Goal: Information Seeking & Learning: Check status

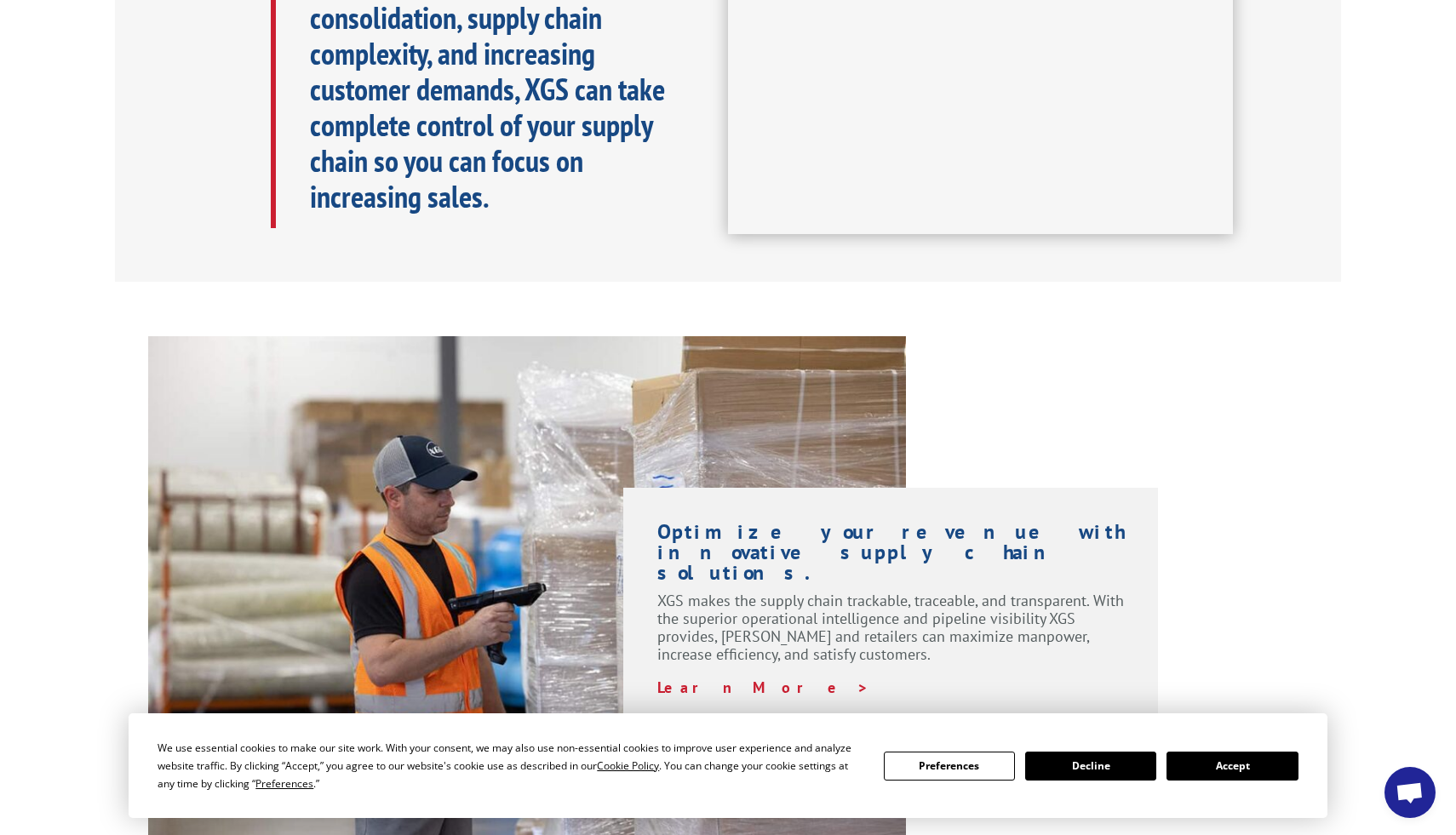
scroll to position [940, 0]
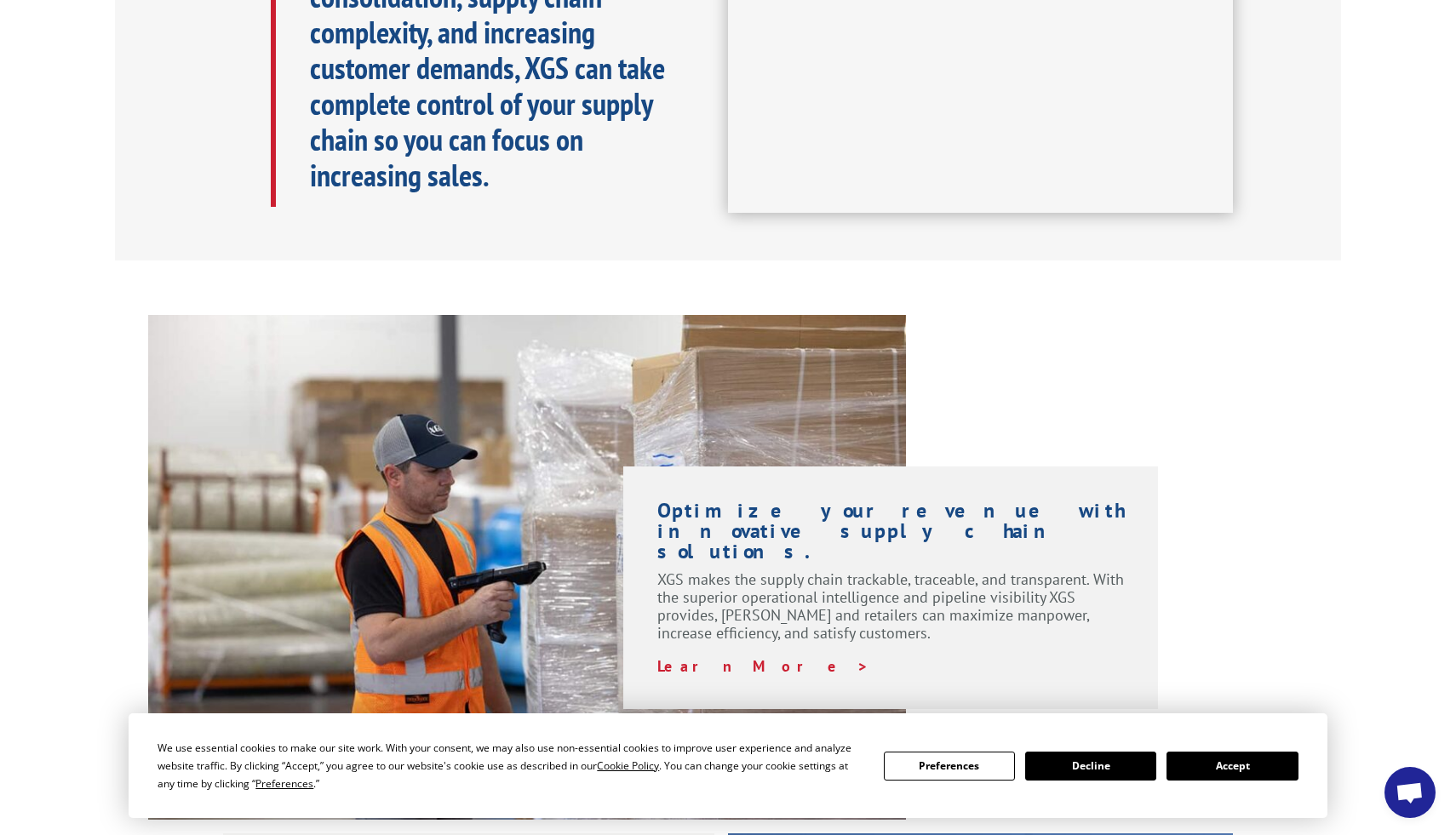
click at [1214, 771] on button "Accept" at bounding box center [1232, 765] width 131 height 29
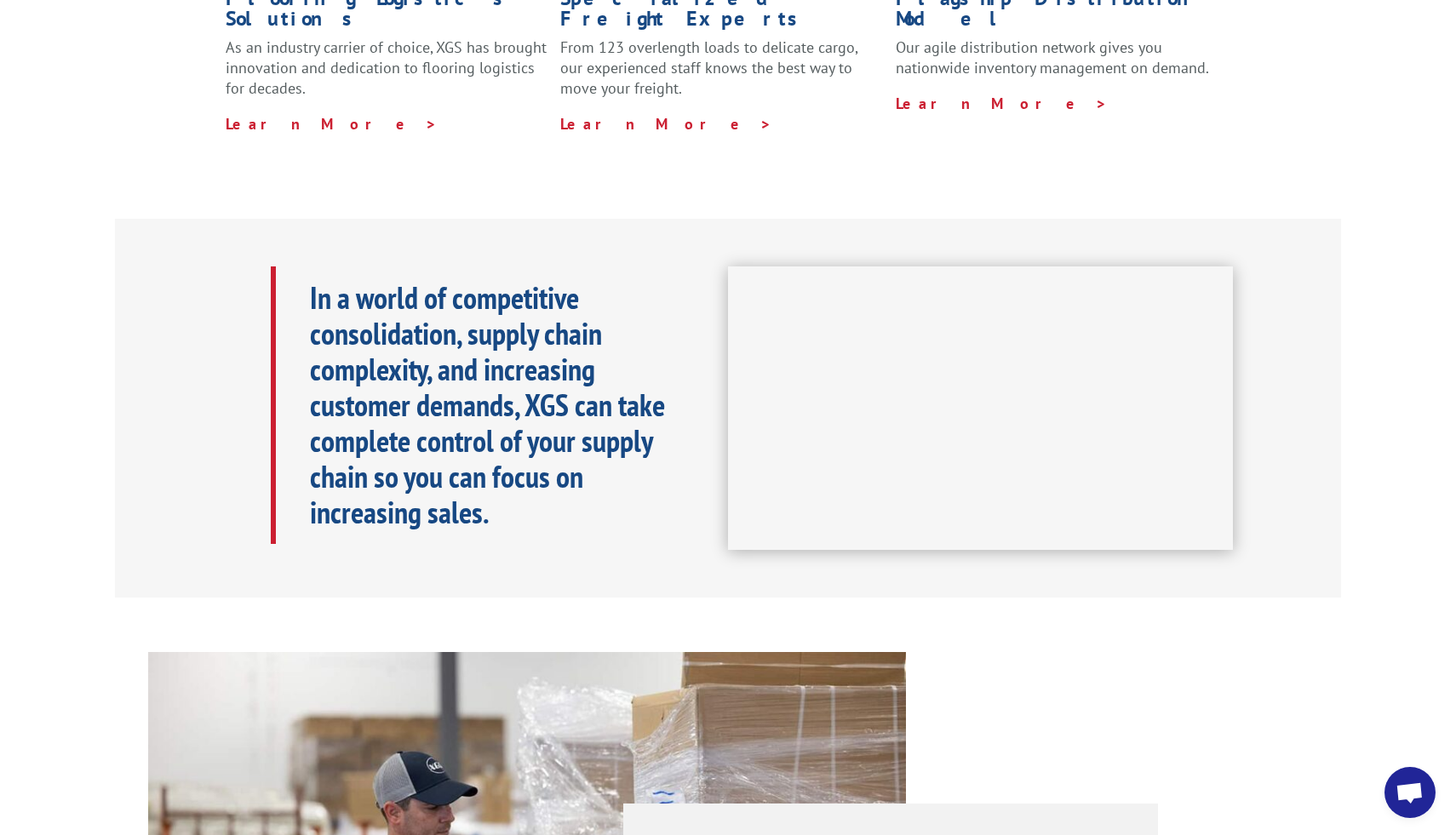
scroll to position [0, 0]
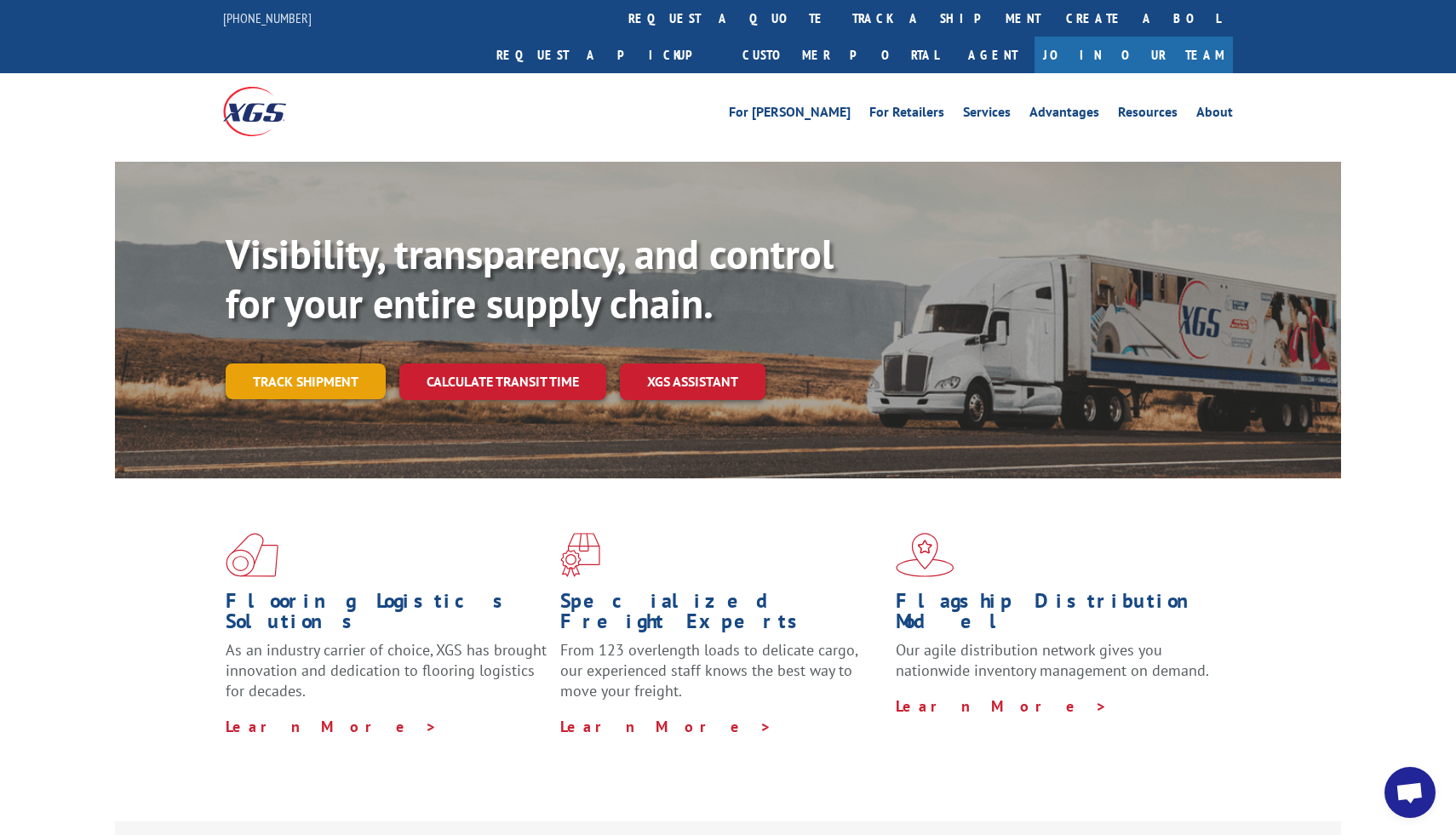
click at [308, 364] on link "Track shipment" at bounding box center [305, 381] width 160 height 36
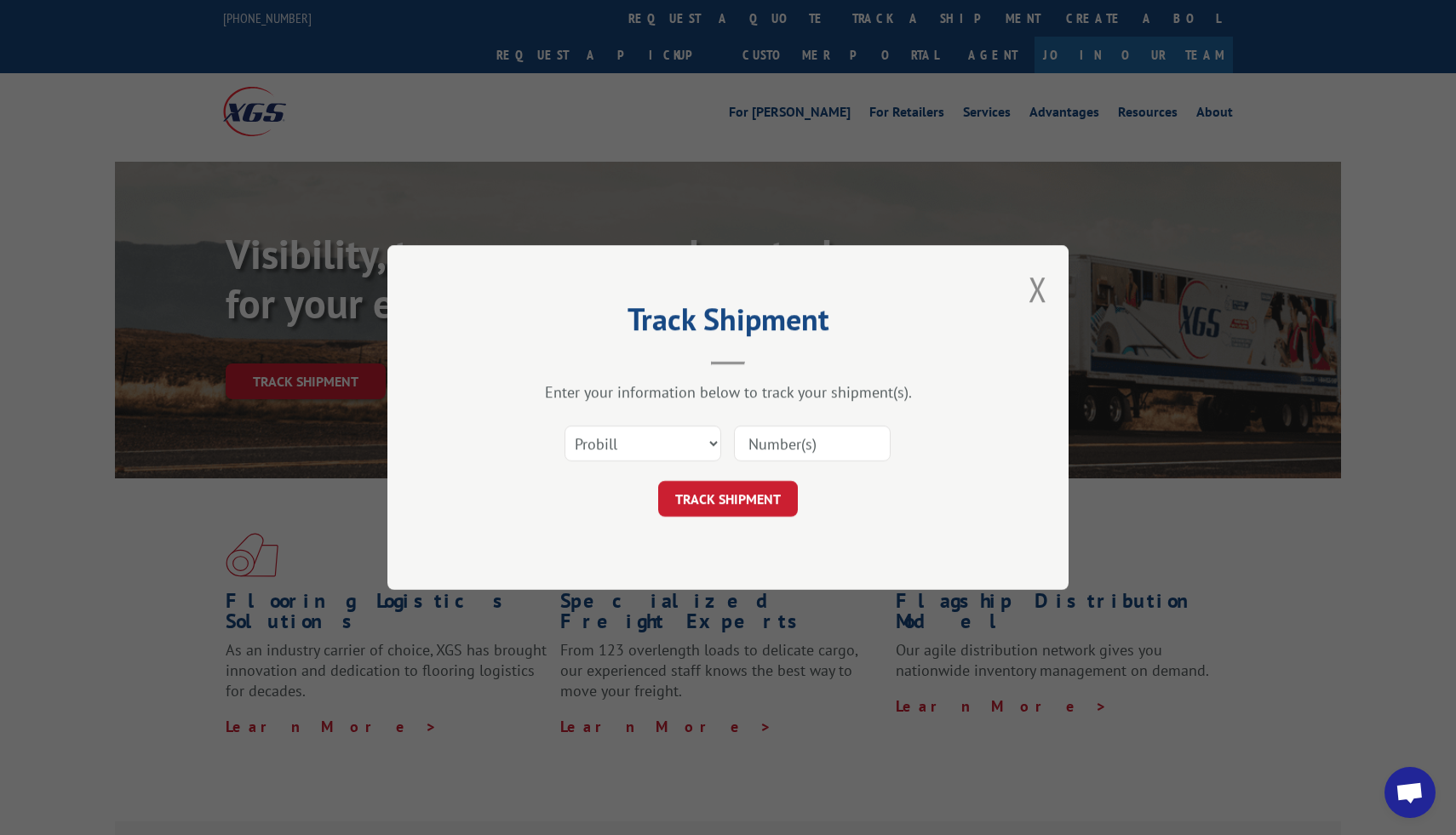
click at [771, 440] on input at bounding box center [812, 444] width 156 height 36
paste input "17500423"
type input "17500423"
click at [745, 507] on button "TRACK SHIPMENT" at bounding box center [728, 499] width 139 height 36
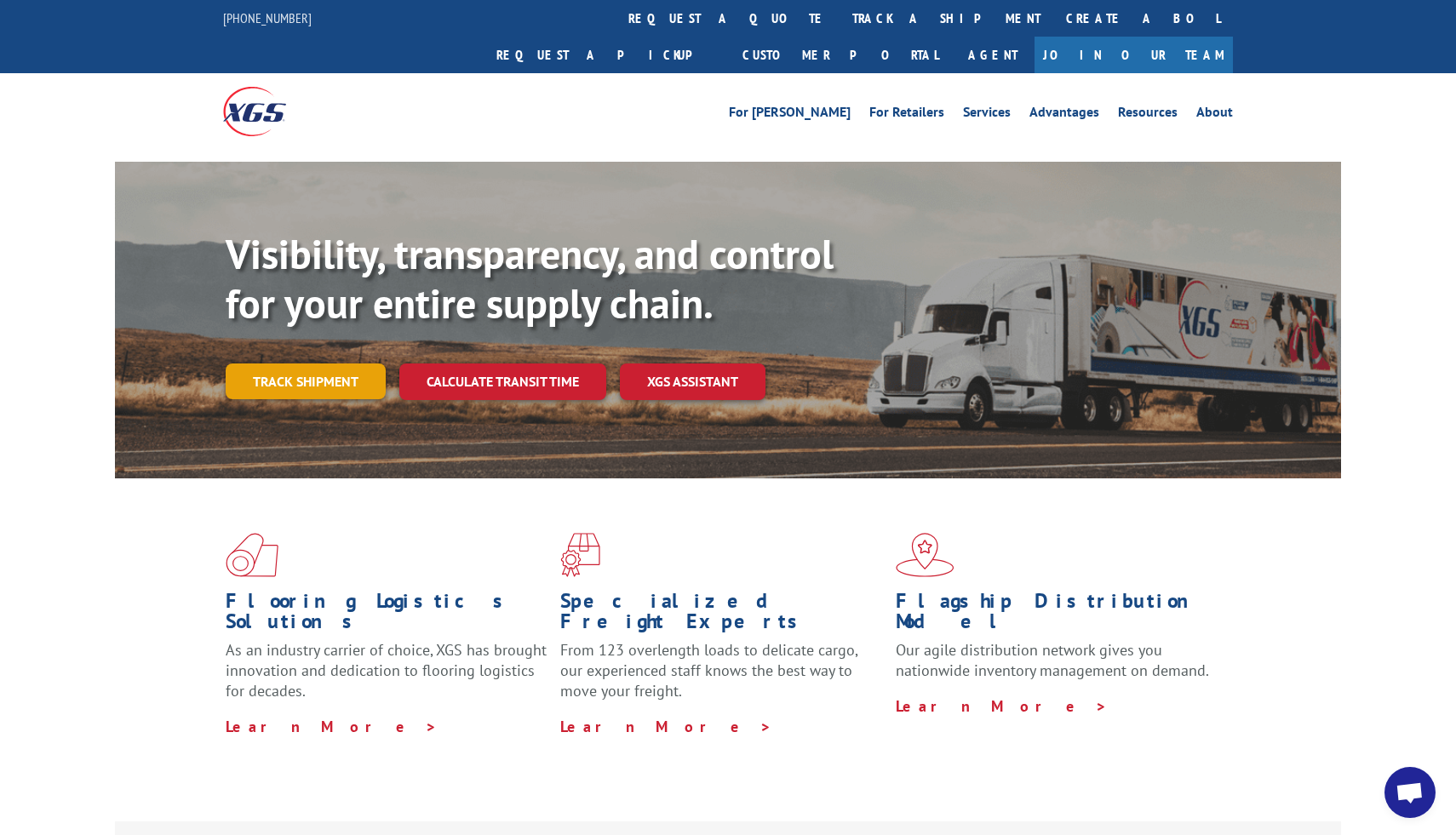
click at [347, 364] on link "Track shipment" at bounding box center [305, 381] width 160 height 36
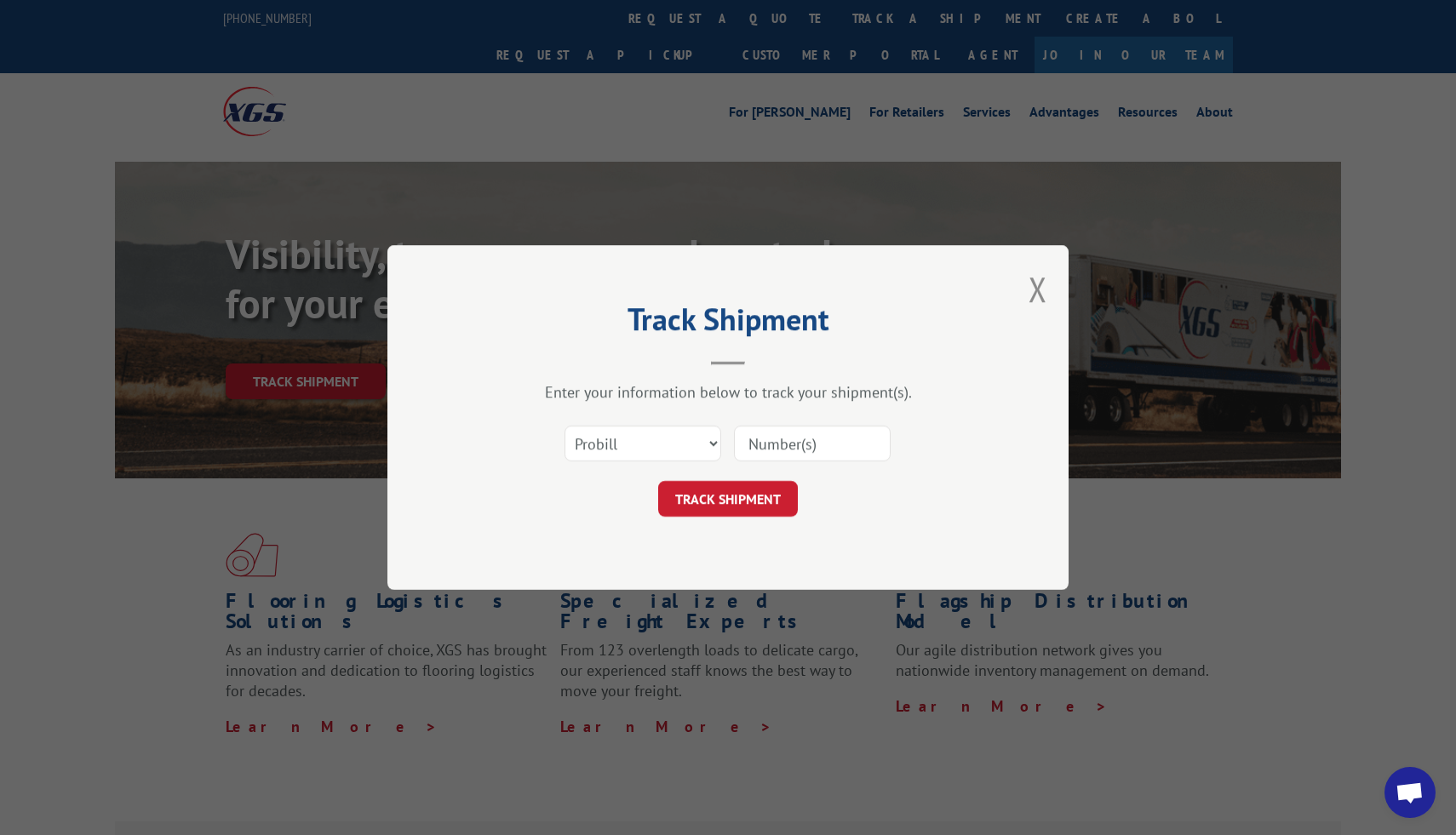
click at [796, 442] on input at bounding box center [812, 444] width 156 height 36
paste input "17539716"
type input "17539716"
click at [765, 487] on button "TRACK SHIPMENT" at bounding box center [728, 499] width 139 height 36
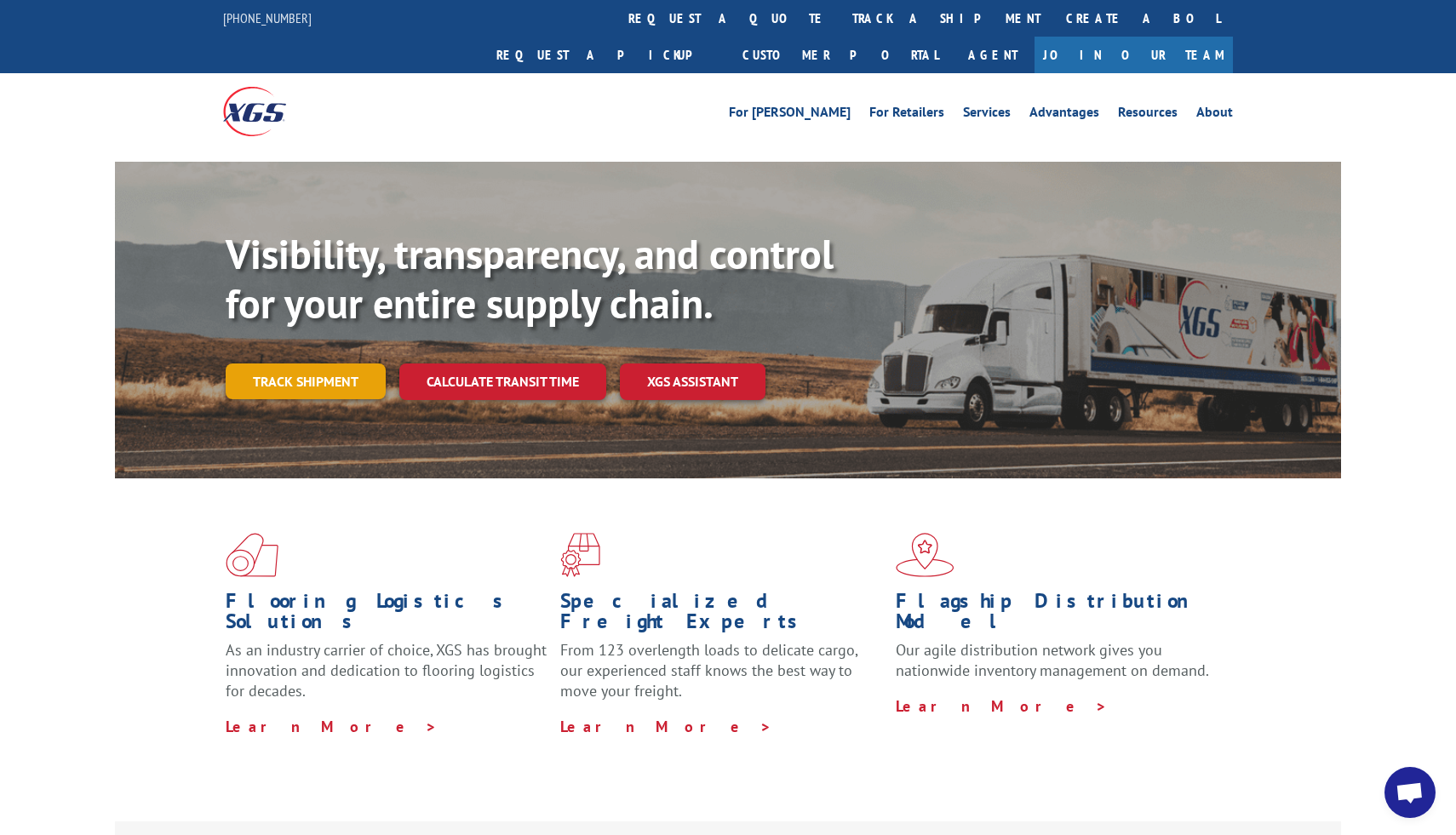
click at [334, 364] on link "Track shipment" at bounding box center [305, 381] width 160 height 36
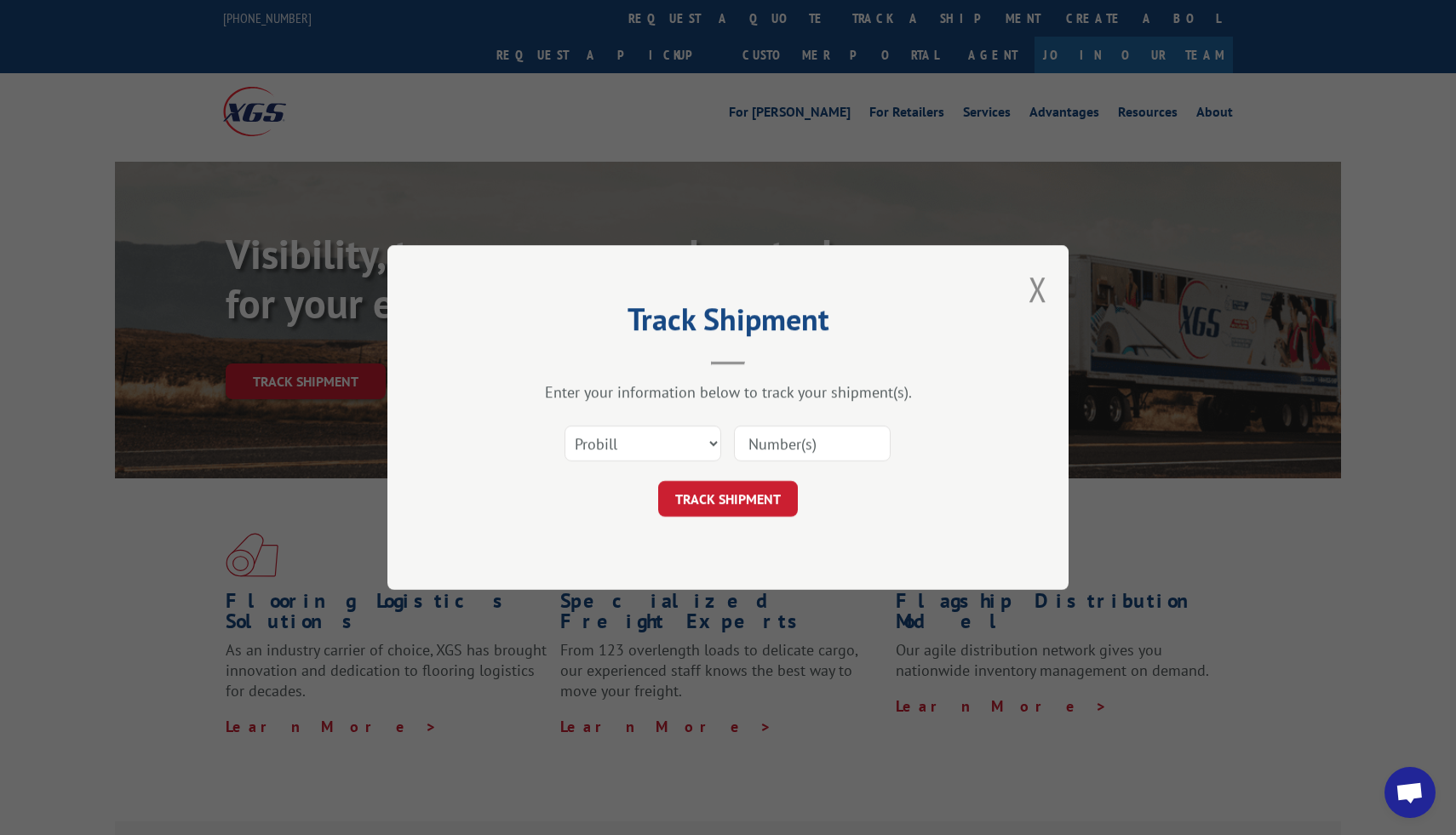
click at [854, 453] on input at bounding box center [812, 444] width 156 height 36
paste input "17537263"
type input "17537263"
click at [734, 487] on button "TRACK SHIPMENT" at bounding box center [728, 499] width 139 height 36
